Goal: Transaction & Acquisition: Purchase product/service

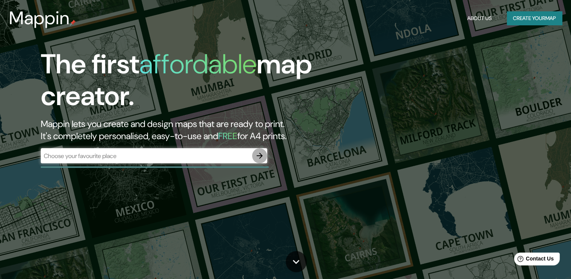
click at [260, 156] on icon "button" at bounding box center [259, 155] width 9 height 9
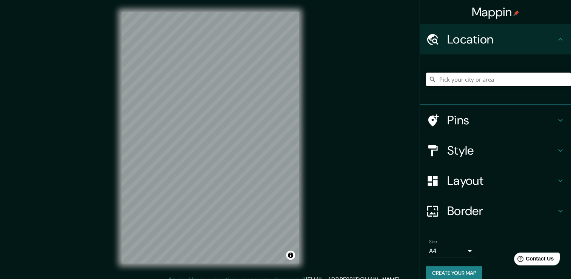
click at [489, 76] on input "Pick your city or area" at bounding box center [498, 80] width 145 height 14
paste input "18.47736, -69.29521"
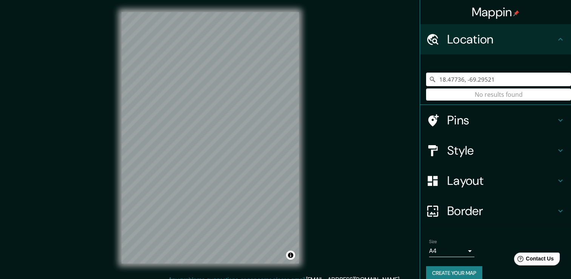
drag, startPoint x: 492, startPoint y: 78, endPoint x: 424, endPoint y: 94, distance: 70.1
click at [426, 86] on div "18.47736, -69.29521 No results found" at bounding box center [498, 80] width 145 height 14
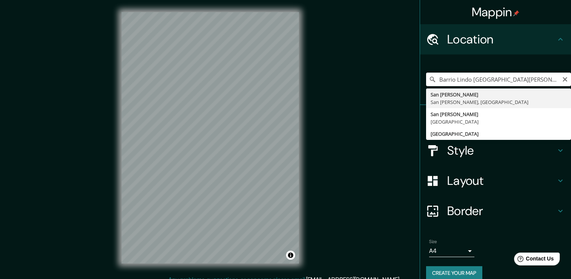
type input "San [PERSON_NAME], [GEOGRAPHIC_DATA][PERSON_NAME], [GEOGRAPHIC_DATA]"
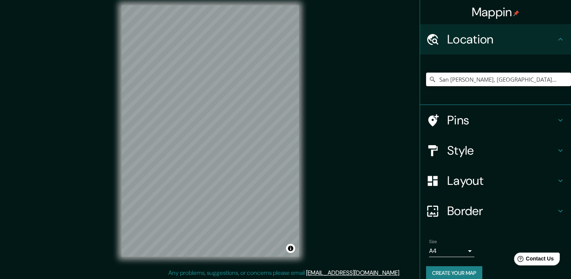
scroll to position [8, 0]
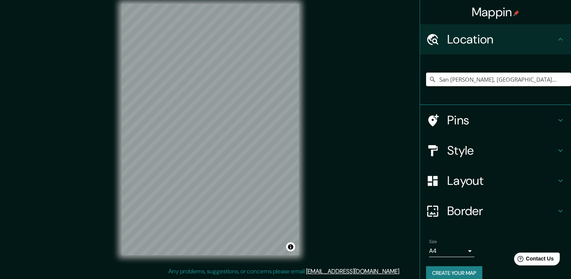
click at [299, 168] on div "© Mapbox © OpenStreetMap Improve this map" at bounding box center [211, 129] width 202 height 275
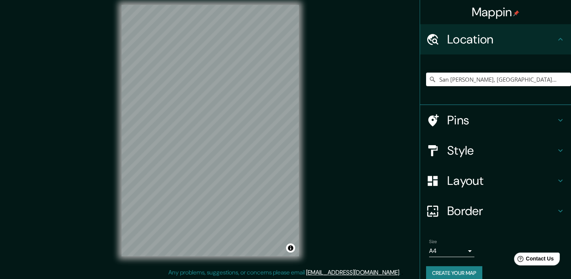
scroll to position [6, 0]
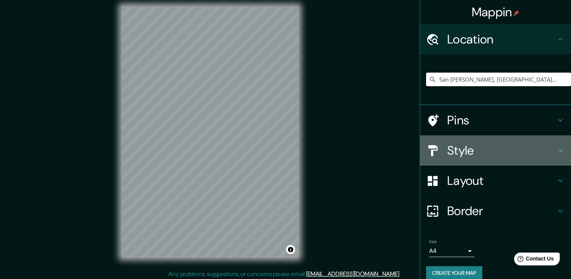
click at [465, 141] on div "Style" at bounding box center [495, 150] width 151 height 30
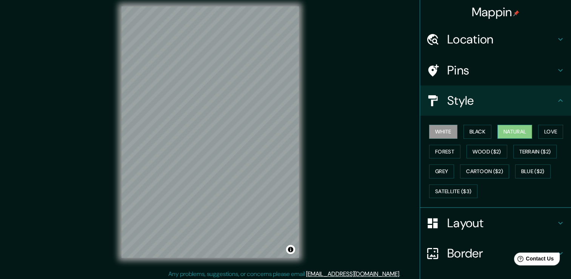
click at [521, 134] on button "Natural" at bounding box center [515, 132] width 35 height 14
click at [438, 134] on button "White" at bounding box center [443, 132] width 28 height 14
click at [468, 130] on button "Black" at bounding box center [478, 132] width 28 height 14
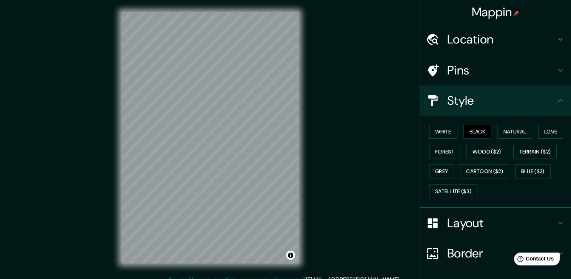
click at [91, 122] on div "Mappin Location [GEOGRAPHIC_DATA][PERSON_NAME], [GEOGRAPHIC_DATA][PERSON_NAME],…" at bounding box center [285, 143] width 571 height 287
click at [494, 222] on h4 "Layout" at bounding box center [502, 222] width 109 height 15
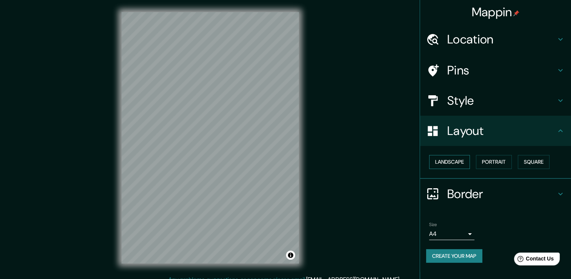
click at [449, 165] on button "Landscape" at bounding box center [449, 162] width 41 height 14
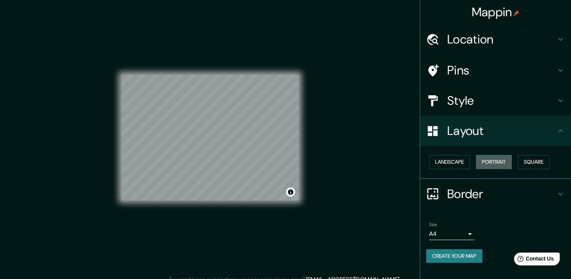
click at [489, 164] on button "Portrait" at bounding box center [494, 162] width 36 height 14
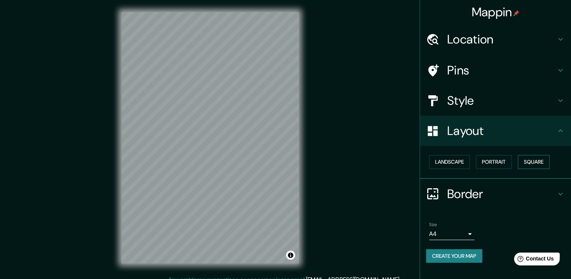
click at [539, 164] on button "Square" at bounding box center [534, 162] width 32 height 14
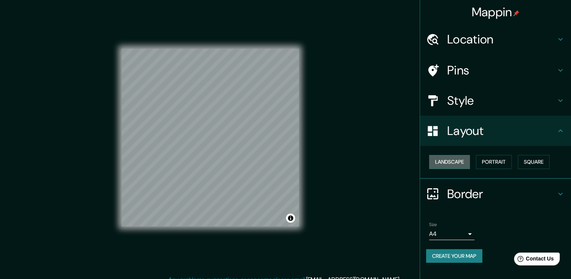
click at [458, 160] on button "Landscape" at bounding box center [449, 162] width 41 height 14
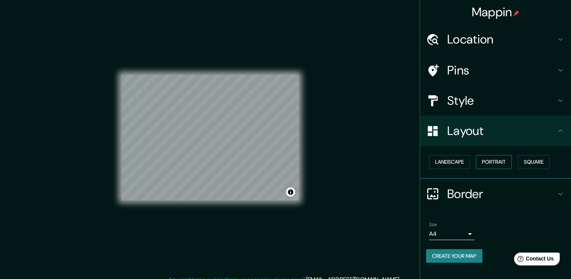
click at [496, 161] on button "Portrait" at bounding box center [494, 162] width 36 height 14
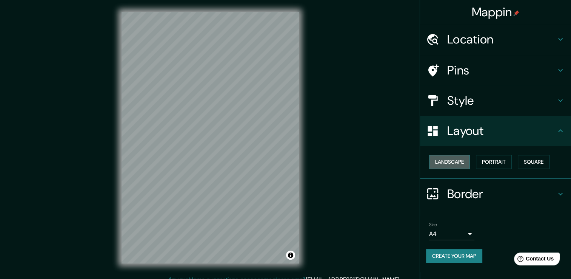
click at [450, 160] on button "Landscape" at bounding box center [449, 162] width 41 height 14
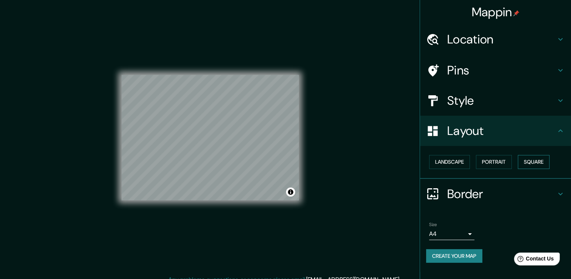
click at [535, 160] on button "Square" at bounding box center [534, 162] width 32 height 14
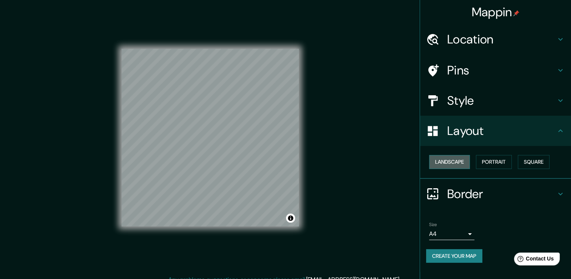
click at [455, 162] on button "Landscape" at bounding box center [449, 162] width 41 height 14
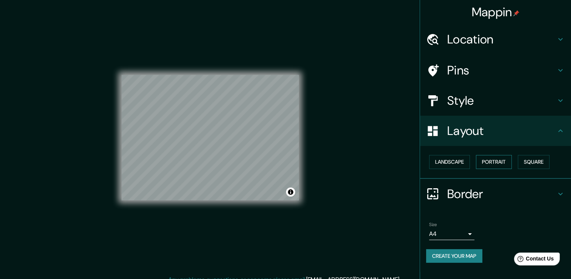
click at [495, 155] on button "Portrait" at bounding box center [494, 162] width 36 height 14
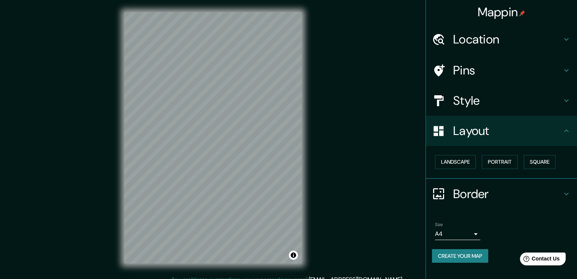
click at [464, 230] on body "Mappin Location [GEOGRAPHIC_DATA][PERSON_NAME], [GEOGRAPHIC_DATA][PERSON_NAME],…" at bounding box center [288, 139] width 577 height 279
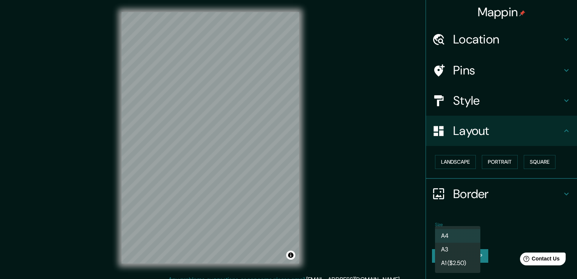
click at [469, 261] on li "A1 ($2.50)" at bounding box center [457, 263] width 45 height 14
click at [472, 233] on body "Mappin Location [GEOGRAPHIC_DATA][PERSON_NAME], [GEOGRAPHIC_DATA][PERSON_NAME],…" at bounding box center [288, 139] width 577 height 279
click at [463, 238] on li "A4" at bounding box center [457, 236] width 45 height 14
type input "single"
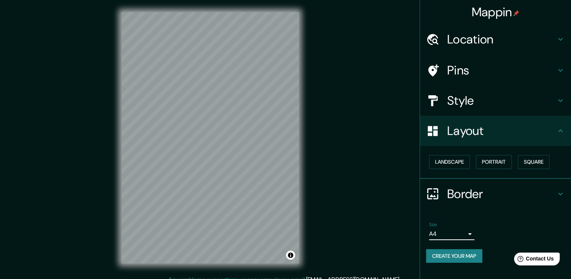
click at [456, 191] on h4 "Border" at bounding box center [502, 193] width 109 height 15
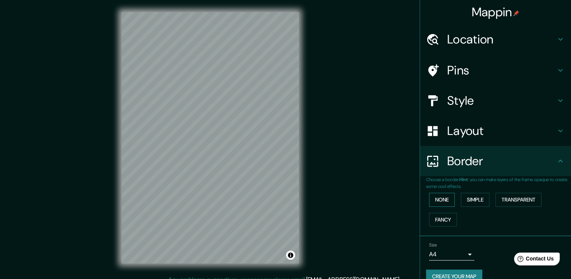
click at [439, 202] on button "None" at bounding box center [442, 200] width 26 height 14
click at [468, 195] on button "Simple" at bounding box center [475, 200] width 29 height 14
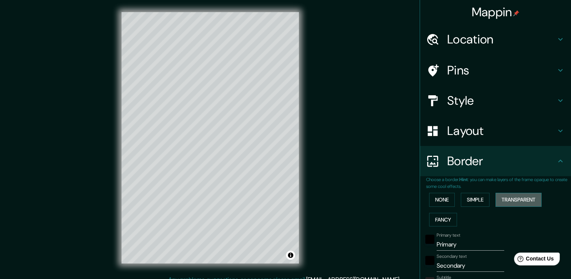
click at [518, 199] on button "Transparent" at bounding box center [519, 200] width 46 height 14
click at [429, 218] on button "Fancy" at bounding box center [443, 220] width 28 height 14
click at [433, 199] on button "None" at bounding box center [442, 200] width 26 height 14
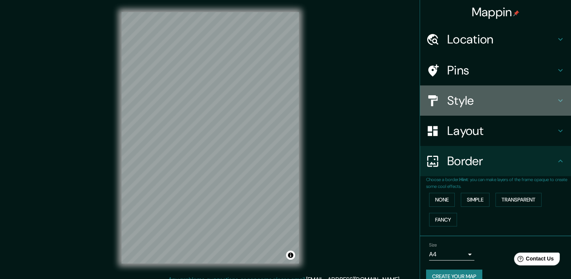
click at [489, 102] on h4 "Style" at bounding box center [502, 100] width 109 height 15
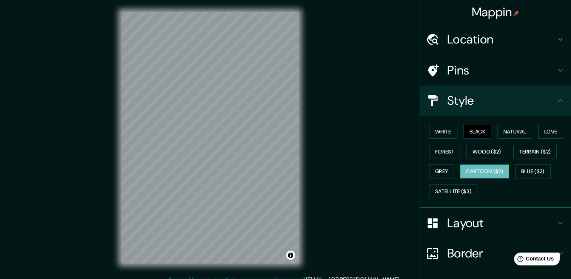
click at [486, 170] on button "Cartoon ($2)" at bounding box center [484, 171] width 49 height 14
click at [440, 167] on button "Grey" at bounding box center [441, 171] width 25 height 14
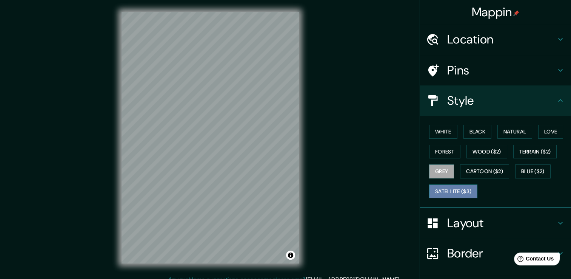
click at [446, 190] on button "Satellite ($3)" at bounding box center [453, 191] width 48 height 14
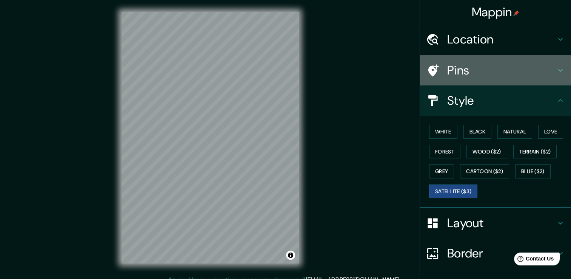
click at [515, 67] on h4 "Pins" at bounding box center [502, 70] width 109 height 15
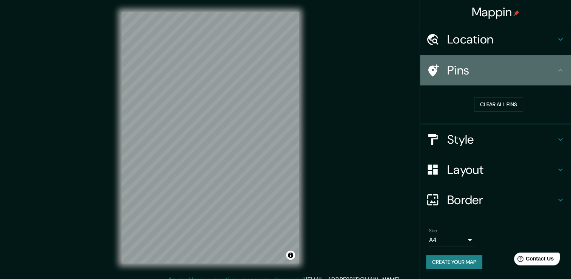
click at [446, 73] on div at bounding box center [436, 70] width 21 height 13
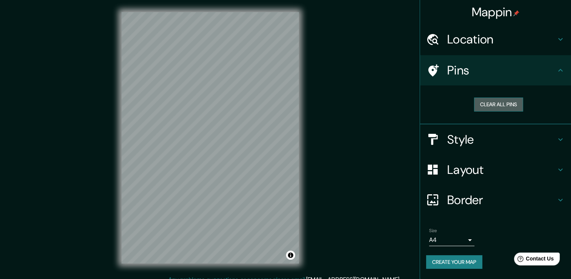
drag, startPoint x: 299, startPoint y: 102, endPoint x: 514, endPoint y: 100, distance: 214.5
click at [514, 100] on button "Clear all pins" at bounding box center [498, 104] width 49 height 14
click at [508, 103] on button "Clear all pins" at bounding box center [498, 104] width 49 height 14
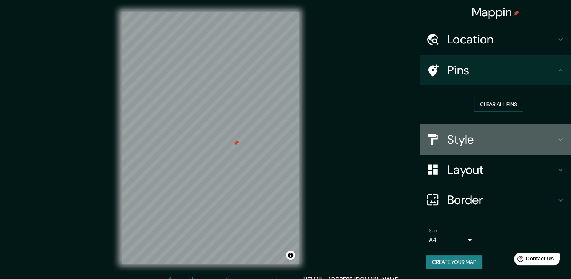
click at [484, 132] on h4 "Style" at bounding box center [502, 139] width 109 height 15
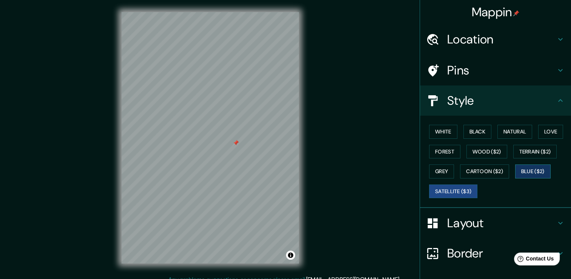
click at [535, 171] on button "Blue ($2)" at bounding box center [532, 171] width 35 height 14
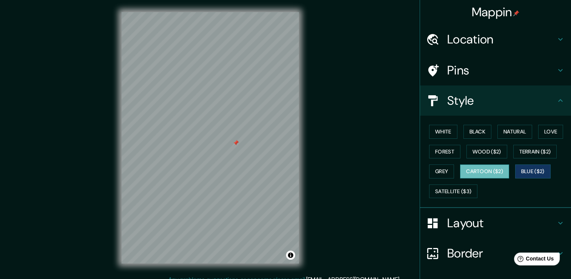
click at [480, 168] on button "Cartoon ($2)" at bounding box center [484, 171] width 49 height 14
click at [444, 171] on button "Grey" at bounding box center [441, 171] width 25 height 14
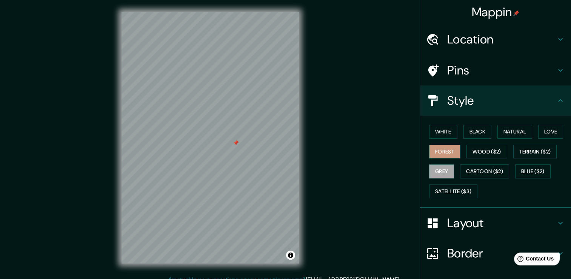
click at [436, 155] on button "Forest" at bounding box center [444, 152] width 31 height 14
click at [434, 133] on button "White" at bounding box center [443, 132] width 28 height 14
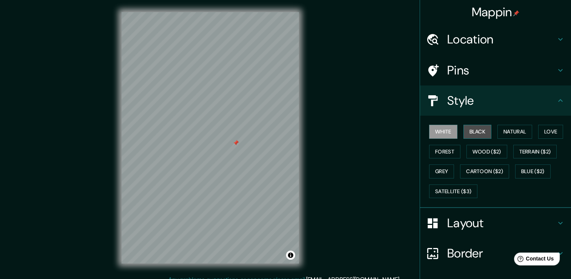
click at [469, 134] on button "Black" at bounding box center [478, 132] width 28 height 14
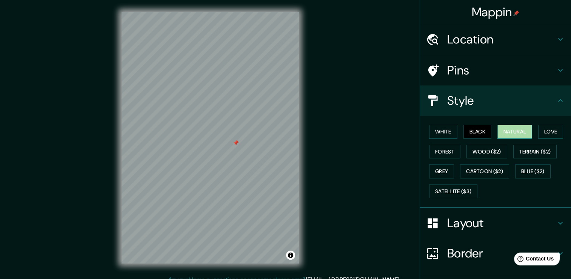
click at [501, 130] on button "Natural" at bounding box center [515, 132] width 35 height 14
click at [545, 135] on button "Love" at bounding box center [551, 132] width 25 height 14
click at [466, 129] on button "Black" at bounding box center [478, 132] width 28 height 14
click at [440, 165] on button "Grey" at bounding box center [441, 171] width 25 height 14
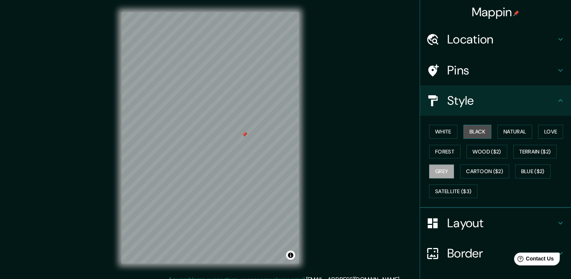
click at [478, 135] on button "Black" at bounding box center [478, 132] width 28 height 14
click at [441, 132] on button "White" at bounding box center [443, 132] width 28 height 14
